Goal: Navigation & Orientation: Find specific page/section

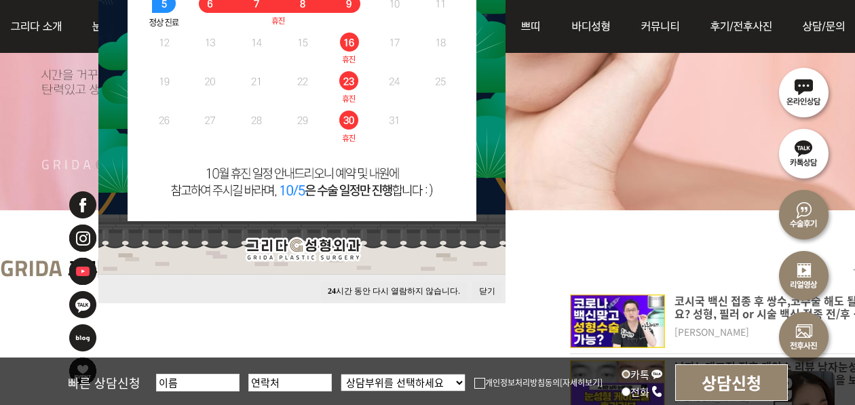
scroll to position [475, 0]
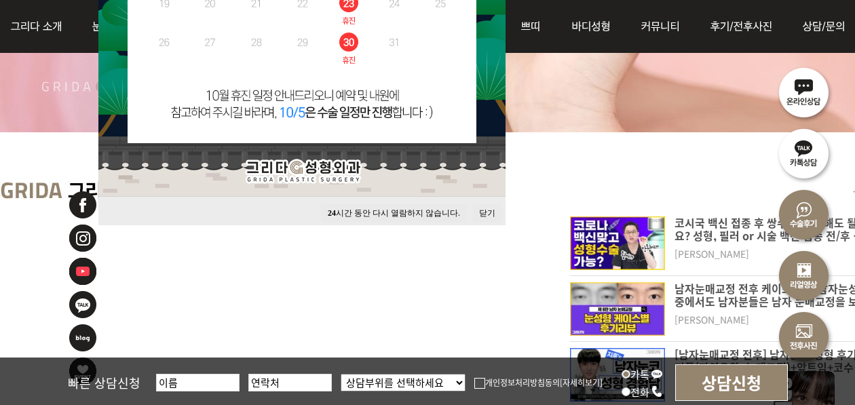
drag, startPoint x: 349, startPoint y: 211, endPoint x: 348, endPoint y: 197, distance: 14.3
click at [349, 210] on button "24 시간 동안 다시 열람하지 않습니다." at bounding box center [394, 213] width 146 height 18
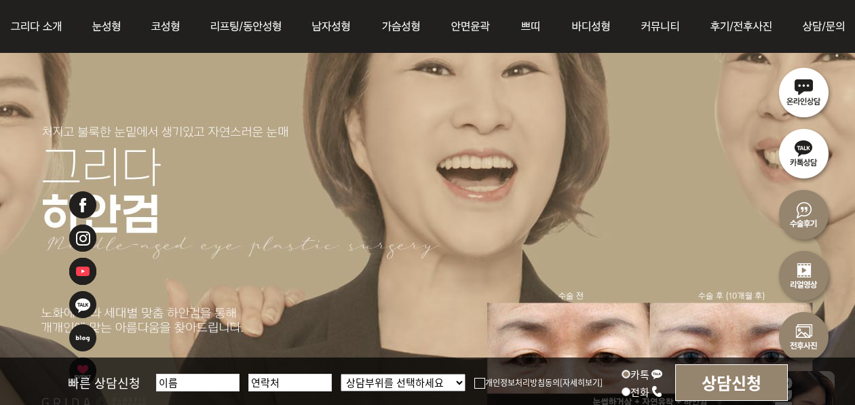
scroll to position [271, 0]
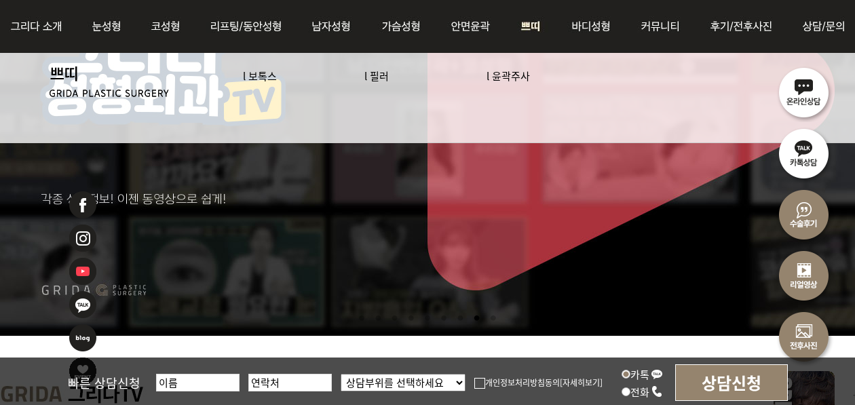
click at [369, 72] on link "l 필러" at bounding box center [376, 76] width 24 height 14
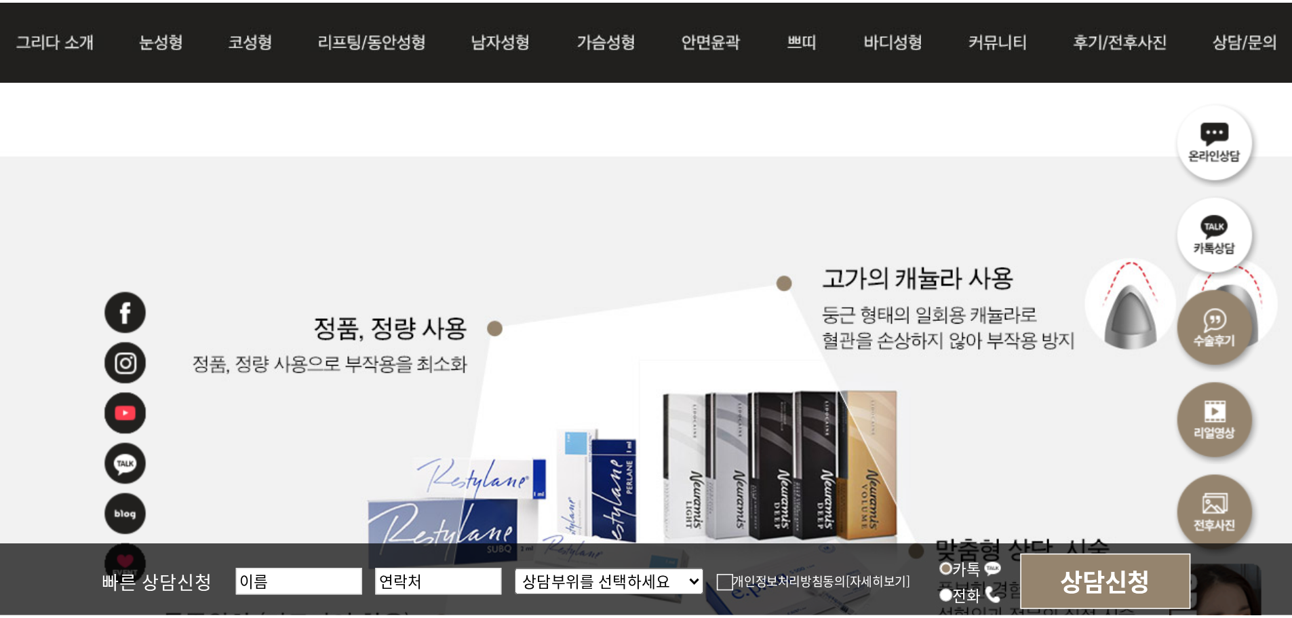
scroll to position [2374, 0]
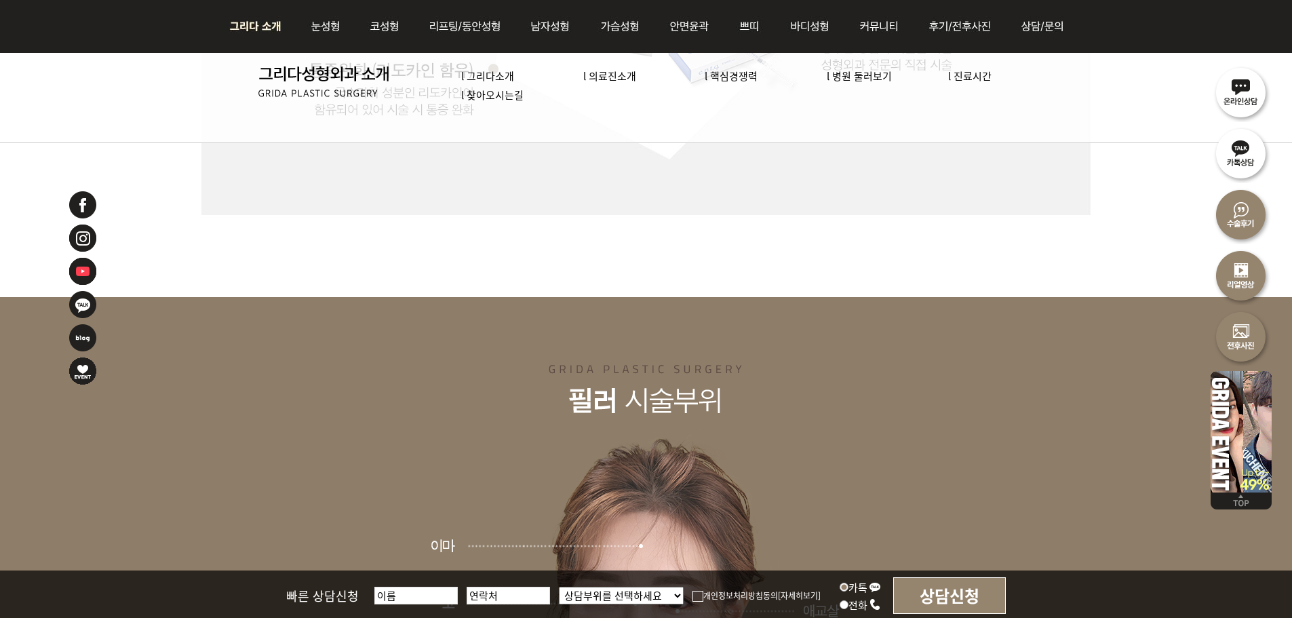
click at [610, 79] on link "l 의료진소개" at bounding box center [609, 76] width 53 height 14
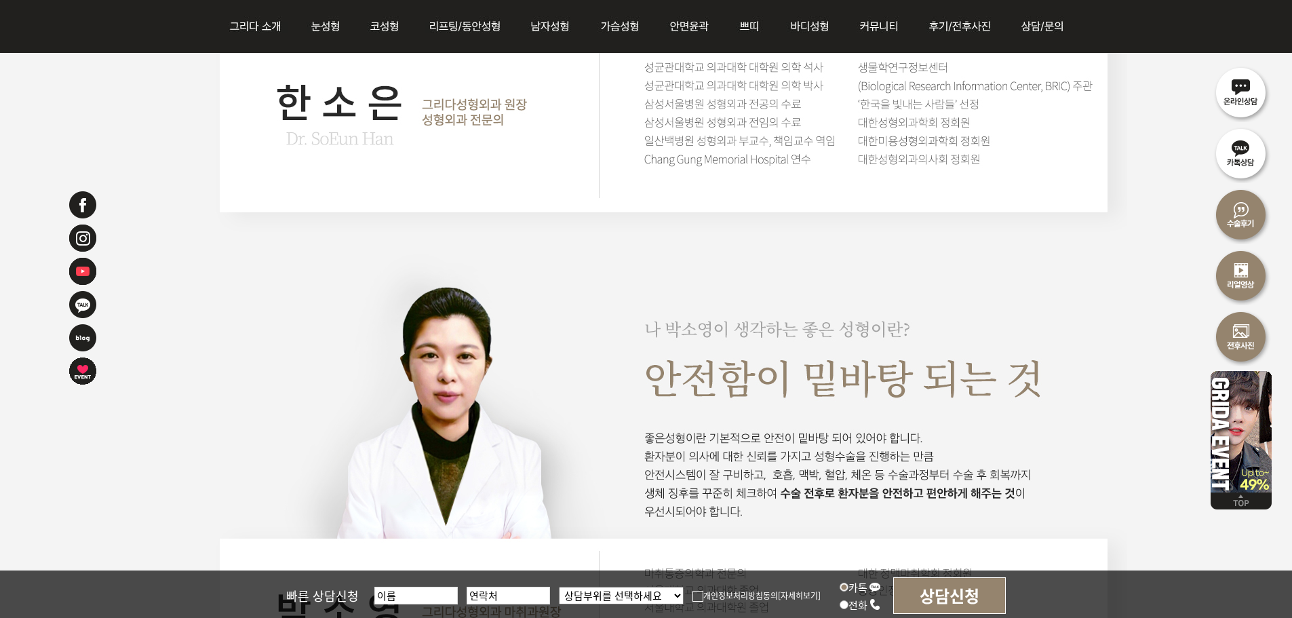
scroll to position [2781, 0]
